Goal: Entertainment & Leisure: Consume media (video, audio)

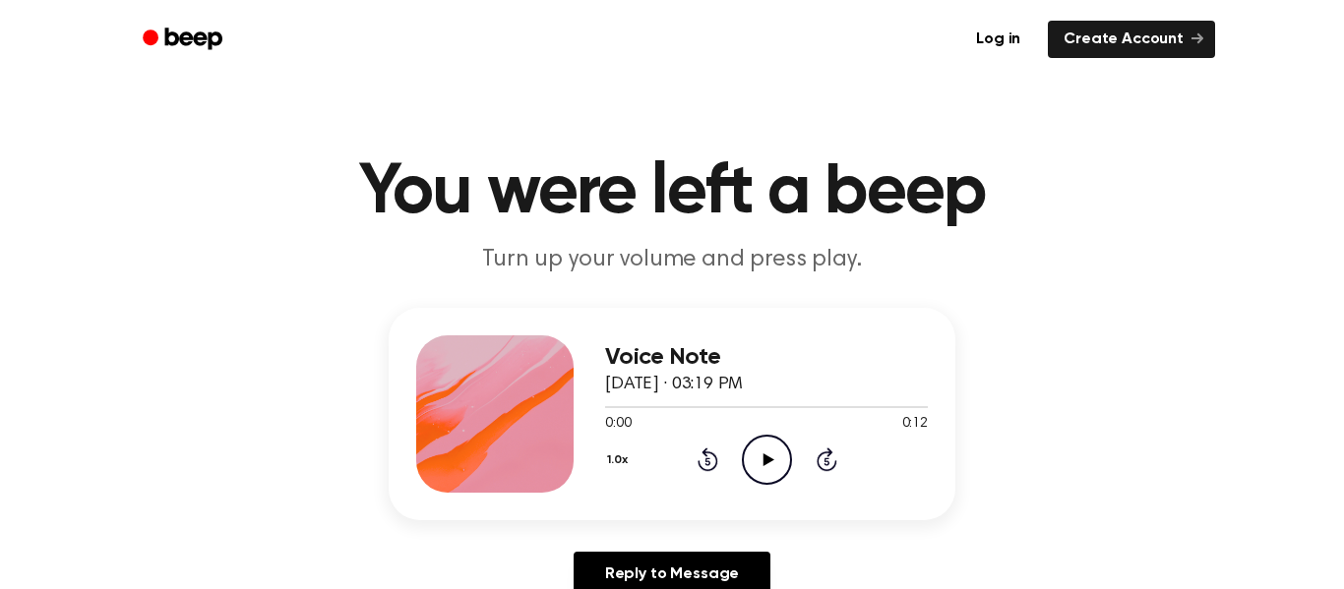
click at [752, 439] on circle at bounding box center [767, 460] width 48 height 48
click at [752, 440] on circle at bounding box center [767, 460] width 48 height 48
click at [740, 451] on div "1.0x Rewind 5 seconds Play Audio Skip 5 seconds" at bounding box center [766, 460] width 323 height 50
click at [764, 457] on icon at bounding box center [767, 459] width 11 height 13
click at [762, 456] on icon "Play Audio" at bounding box center [767, 460] width 50 height 50
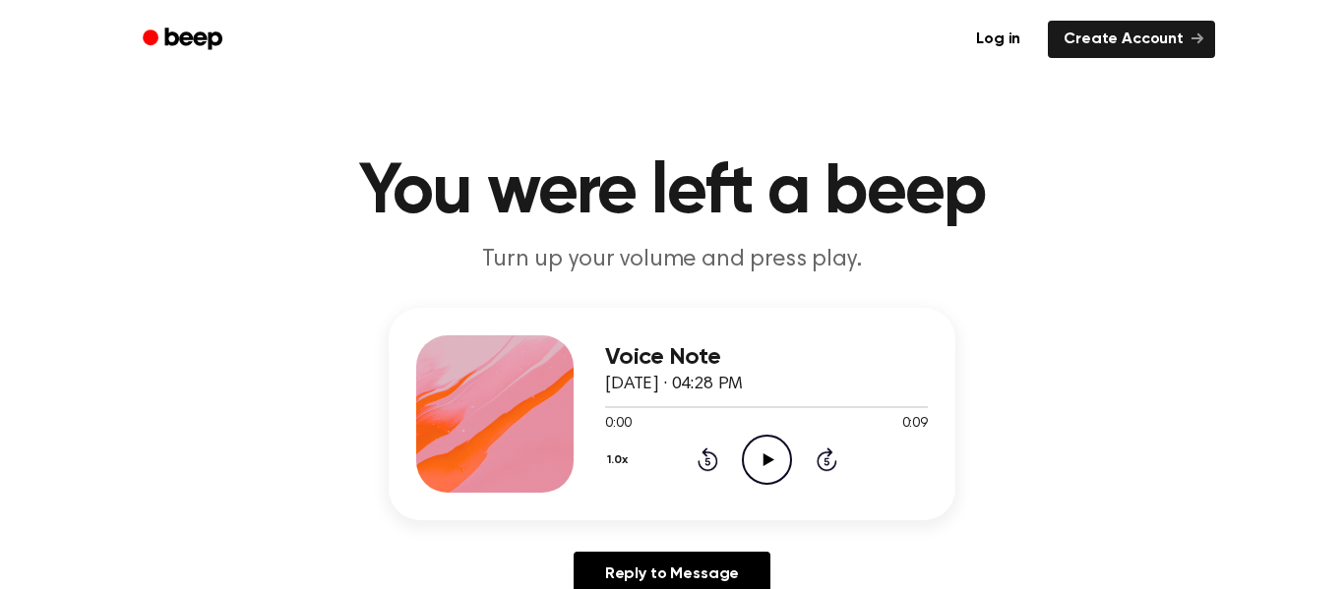
click at [742, 472] on icon "Play Audio" at bounding box center [767, 460] width 50 height 50
click at [737, 455] on div "1.0x Rewind 5 seconds Play Audio Skip 5 seconds" at bounding box center [766, 460] width 323 height 50
click at [752, 459] on icon "Play Audio" at bounding box center [767, 460] width 50 height 50
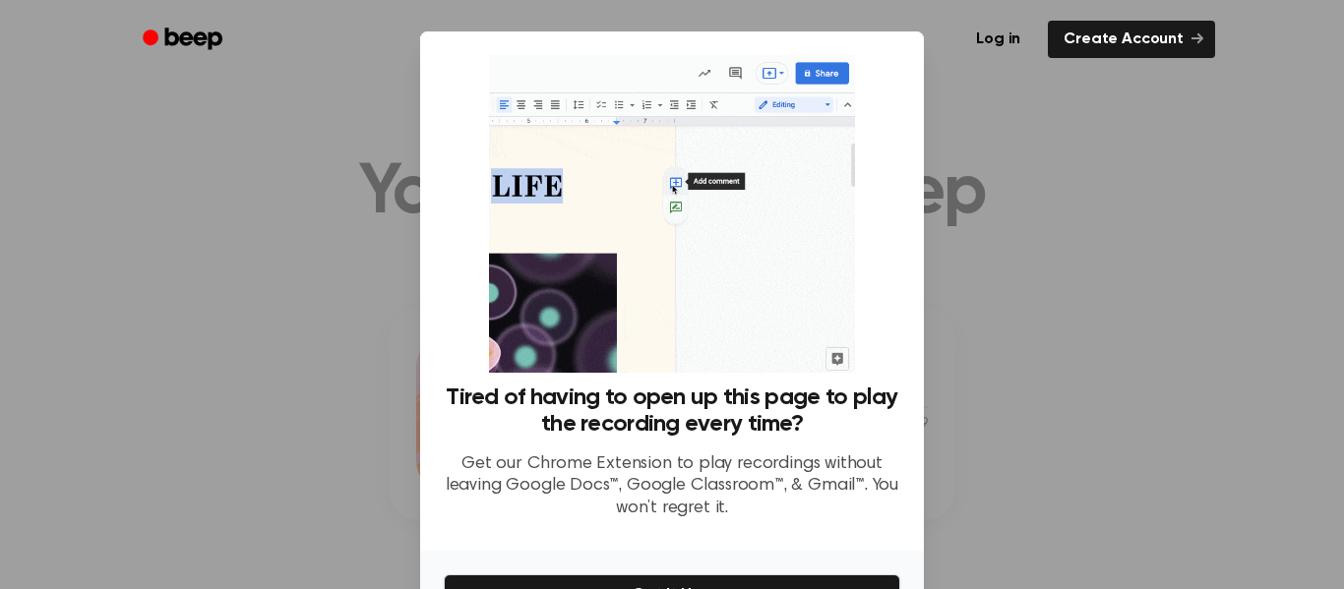
click at [1061, 406] on div at bounding box center [672, 294] width 1344 height 589
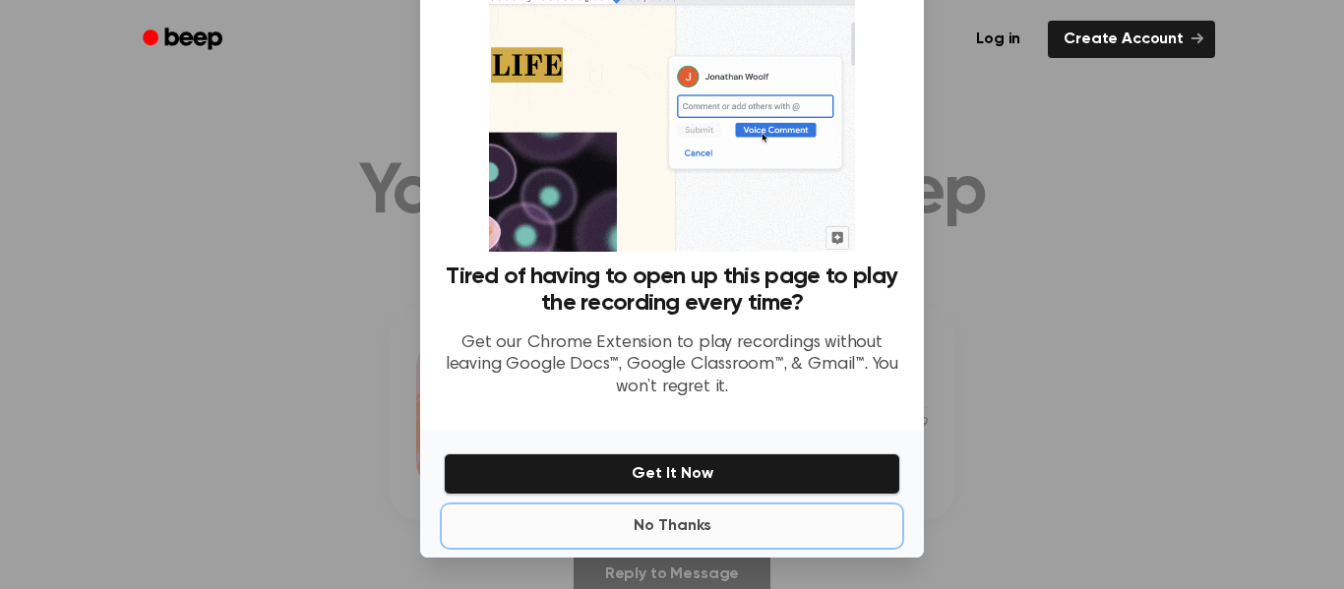
click at [670, 516] on button "No Thanks" at bounding box center [672, 526] width 456 height 39
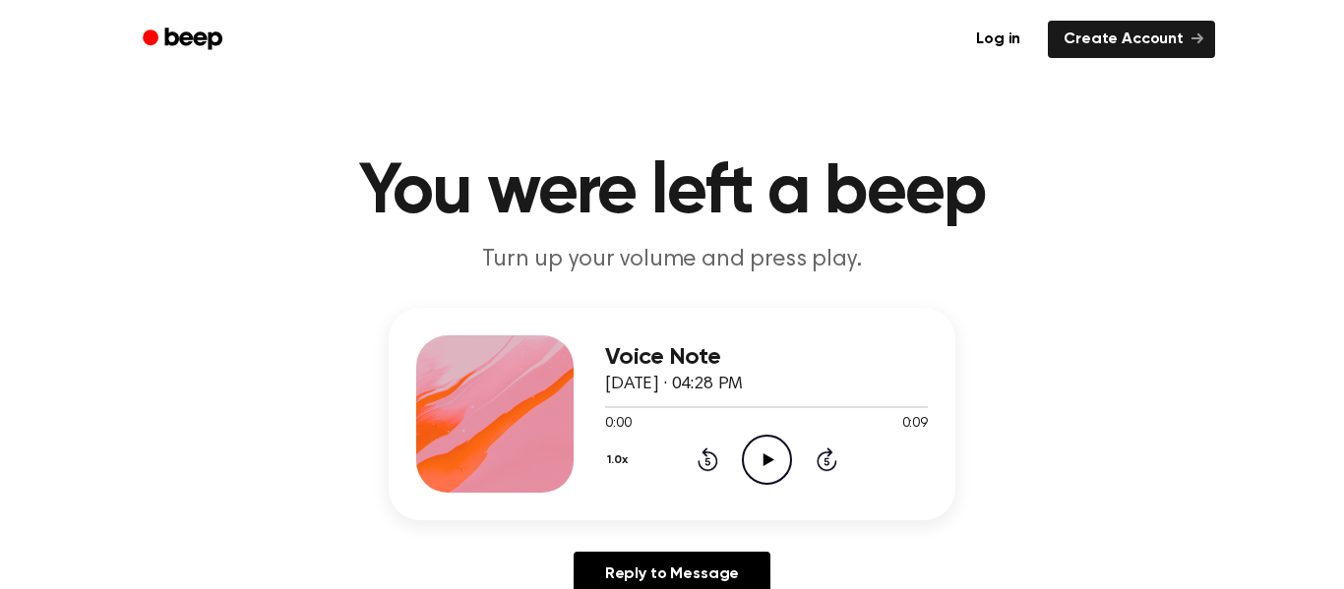
click at [747, 445] on circle at bounding box center [767, 460] width 48 height 48
click at [759, 458] on icon "Play Audio" at bounding box center [767, 460] width 50 height 50
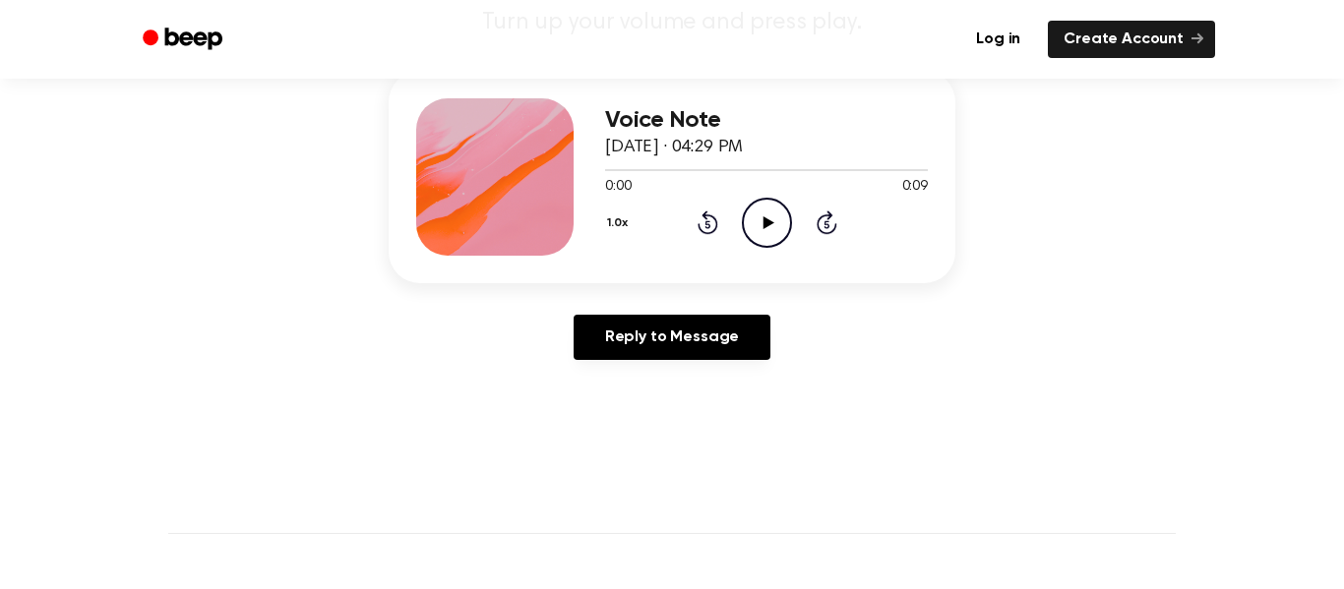
scroll to position [238, 0]
click at [756, 224] on icon "Play Audio" at bounding box center [767, 222] width 50 height 50
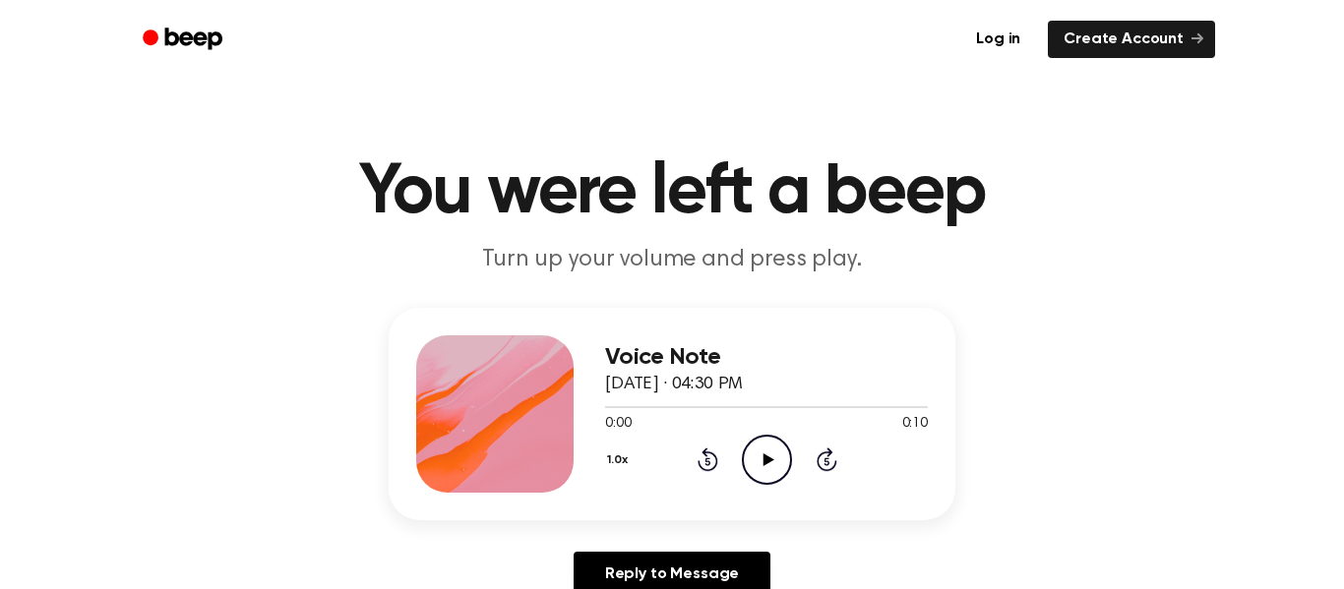
click at [763, 476] on icon "Play Audio" at bounding box center [767, 460] width 50 height 50
click at [780, 463] on icon "Play Audio" at bounding box center [767, 460] width 50 height 50
click at [759, 459] on icon "Pause Audio" at bounding box center [767, 460] width 50 height 50
click at [760, 453] on icon "Play Audio" at bounding box center [767, 460] width 50 height 50
click at [764, 466] on icon "Play Audio" at bounding box center [767, 460] width 50 height 50
